Goal: Information Seeking & Learning: Learn about a topic

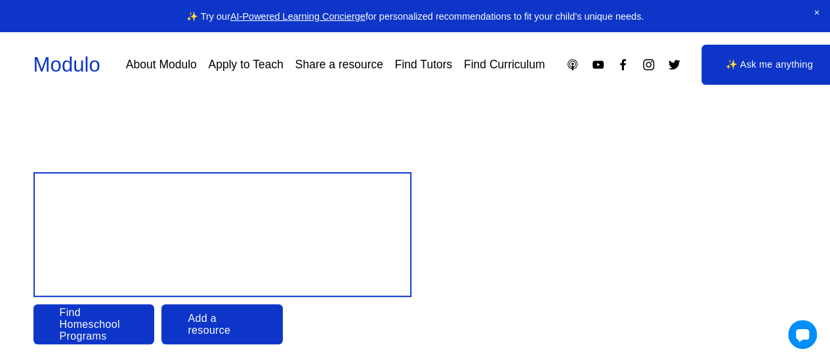
scroll to position [66, 0]
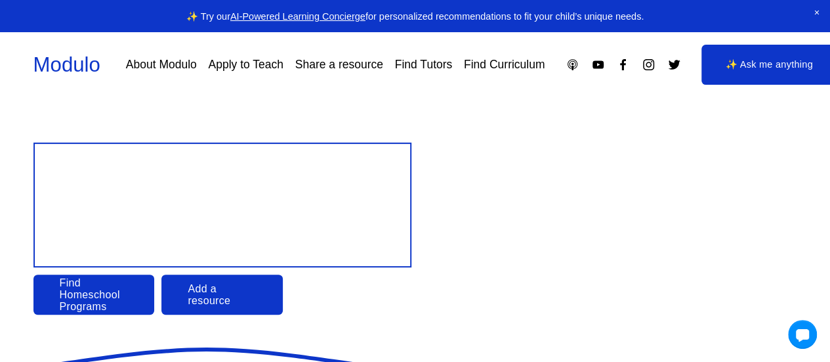
click at [82, 291] on link "Find Homeschool Programs" at bounding box center [93, 294] width 121 height 40
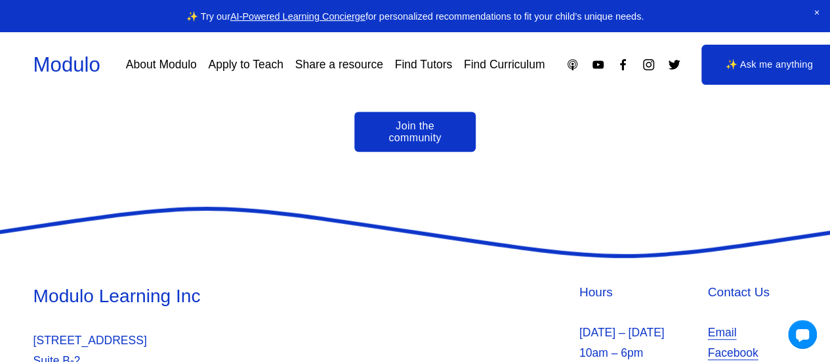
scroll to position [2938, 0]
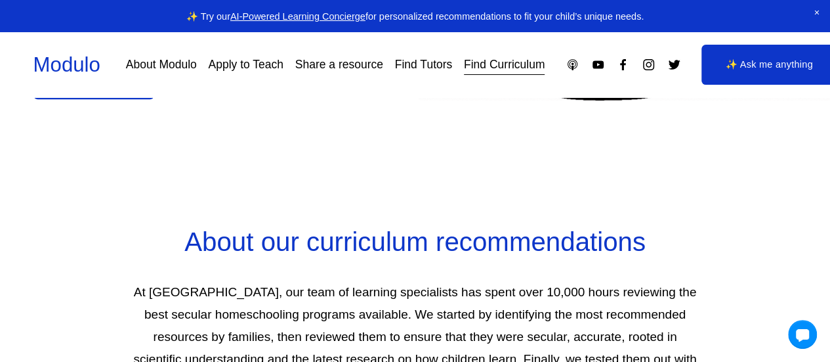
scroll to position [459, 0]
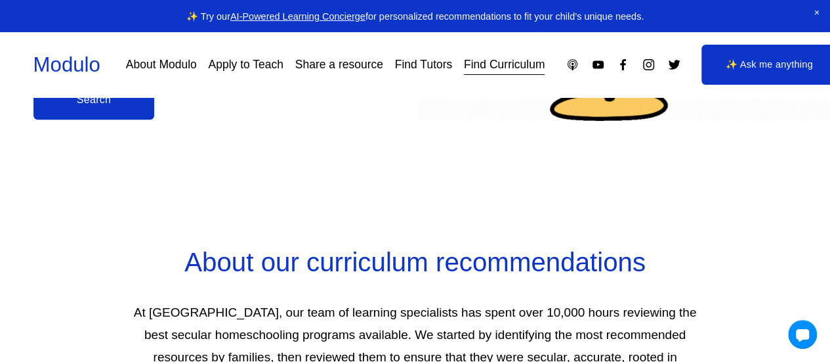
click at [90, 110] on link "Search" at bounding box center [93, 99] width 121 height 40
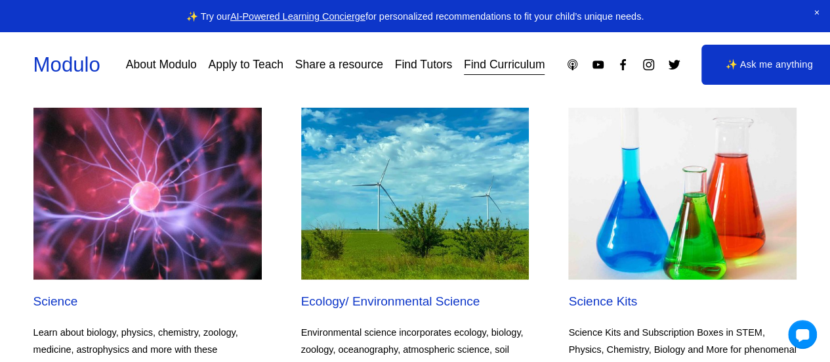
scroll to position [4396, 0]
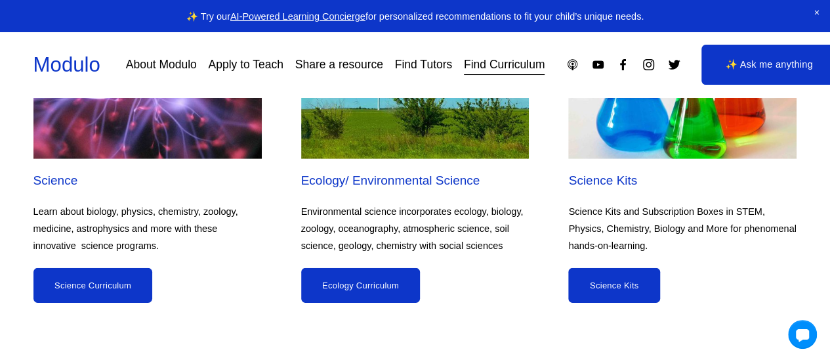
click at [84, 268] on link "Science Curriculum" at bounding box center [92, 285] width 119 height 35
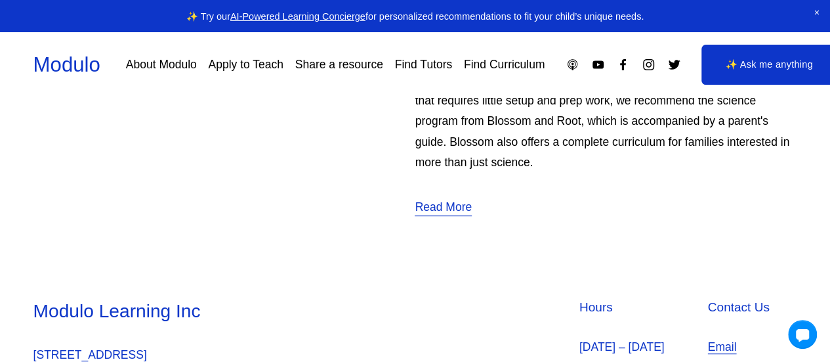
scroll to position [5242, 0]
